Goal: Navigation & Orientation: Go to known website

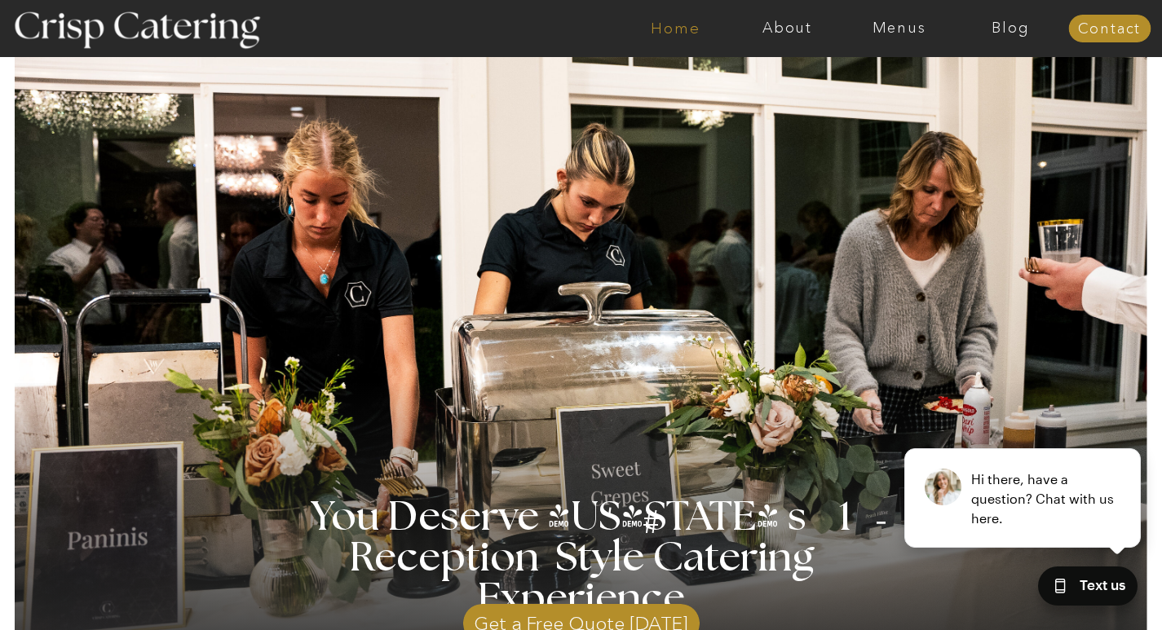
click at [641, 26] on nav "Home" at bounding box center [676, 28] width 112 height 16
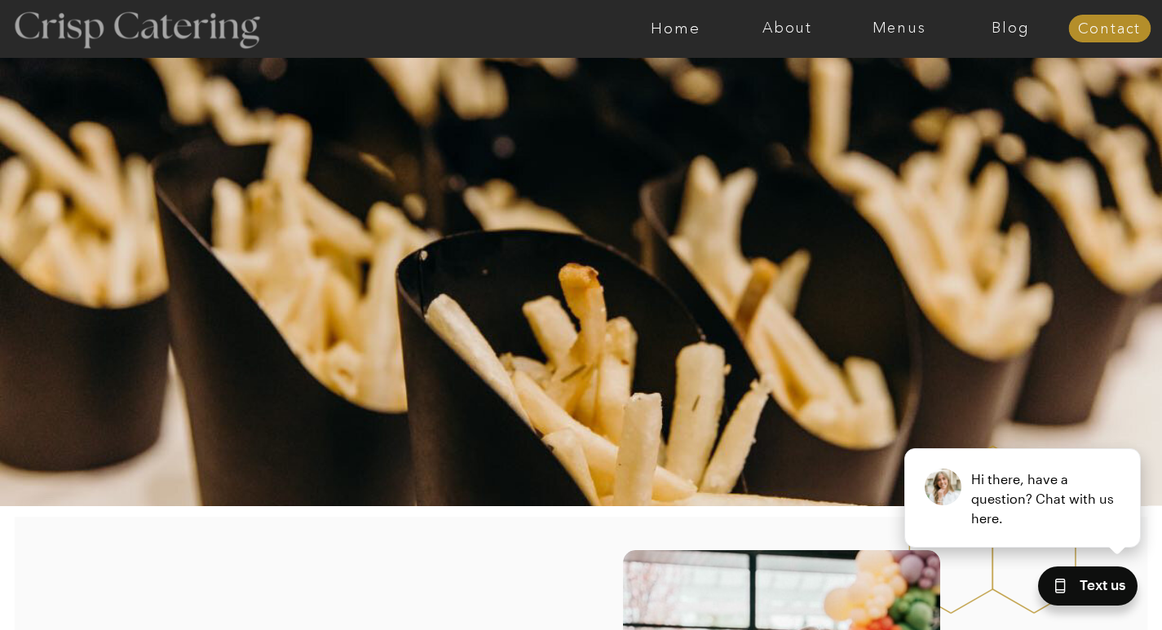
click at [17, 59] on div at bounding box center [135, 28] width 299 height 153
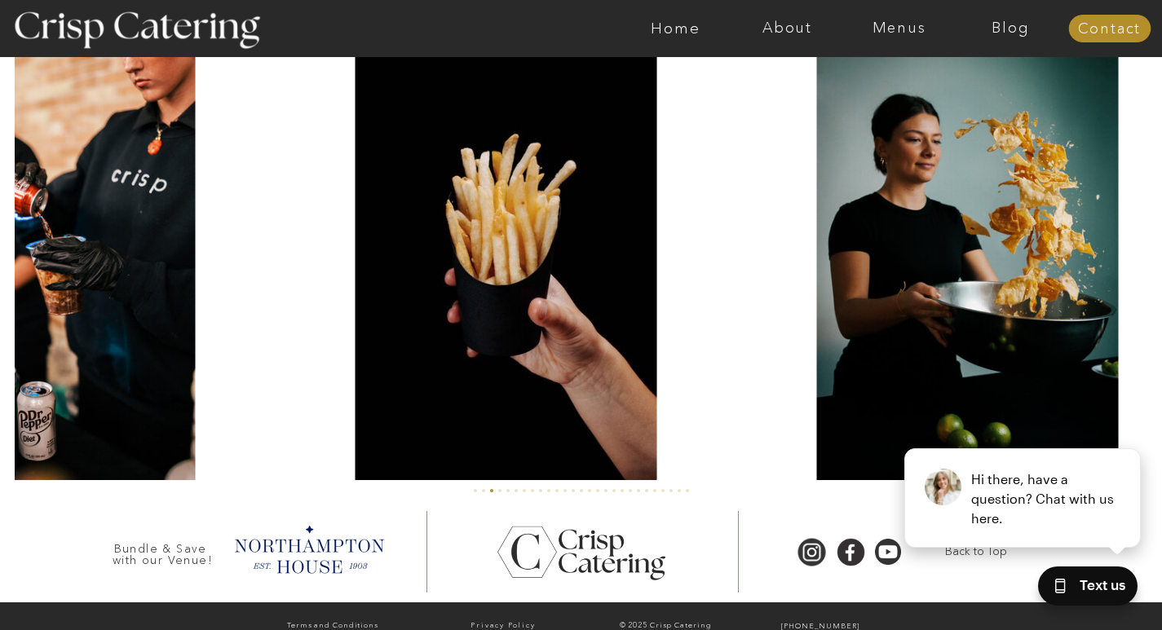
scroll to position [3871, 0]
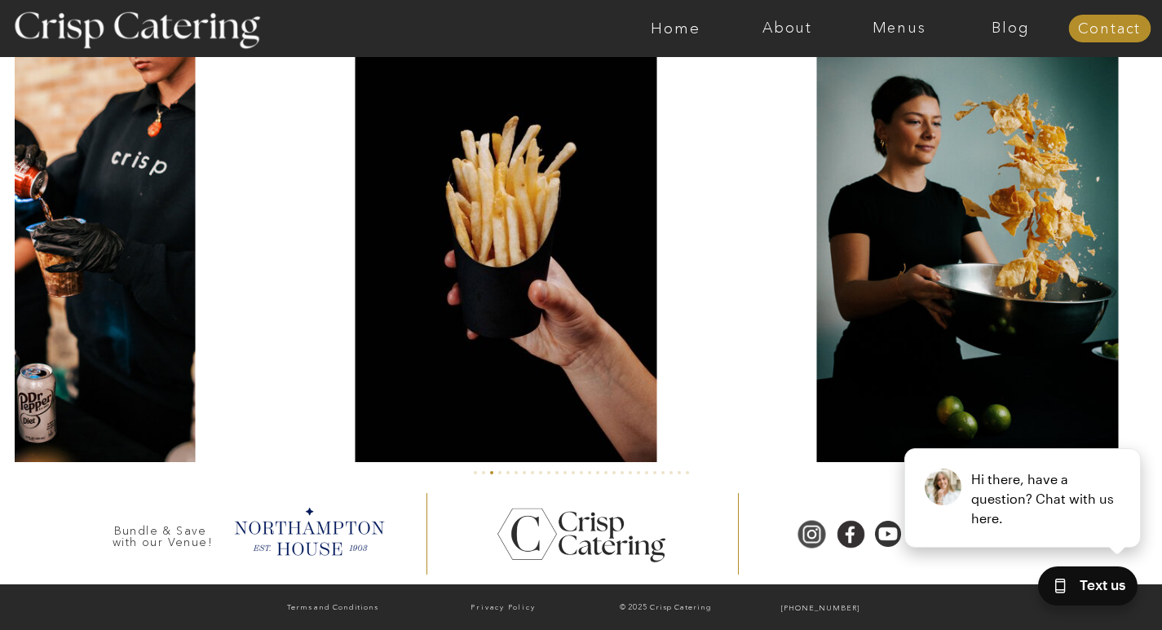
click at [806, 522] on div at bounding box center [811, 534] width 37 height 30
